Goal: Check status: Check status

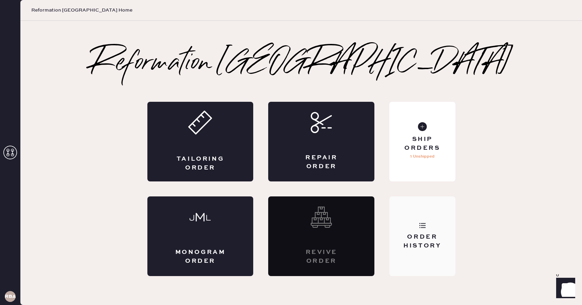
click at [425, 238] on div "Order History" at bounding box center [422, 241] width 55 height 17
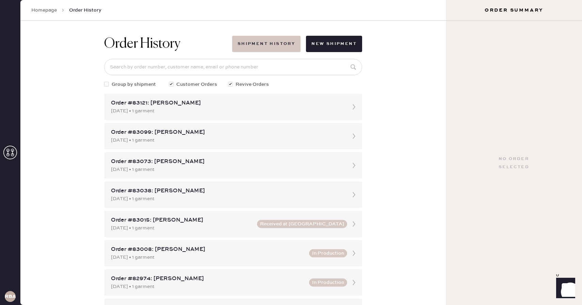
click at [281, 40] on button "Shipment History" at bounding box center [266, 44] width 68 height 16
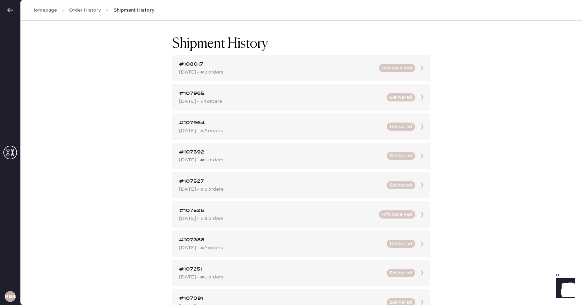
click at [10, 9] on icon at bounding box center [10, 10] width 7 height 7
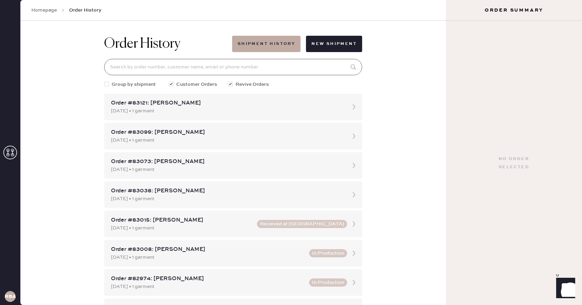
click at [170, 73] on input at bounding box center [233, 67] width 258 height 16
type input "82805"
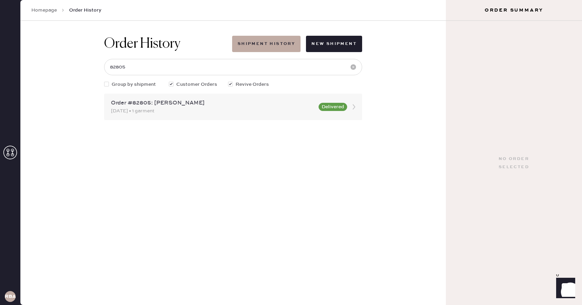
click at [269, 104] on div "Order #82805: [PERSON_NAME]" at bounding box center [213, 103] width 204 height 8
